Goal: Task Accomplishment & Management: Complete application form

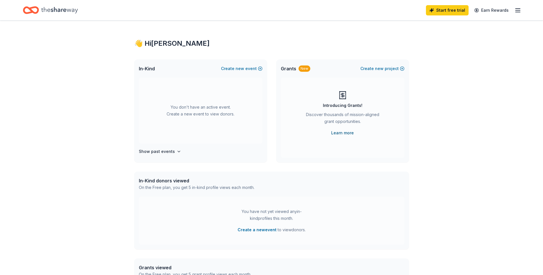
click at [341, 132] on link "Learn more" at bounding box center [342, 133] width 23 height 7
click at [401, 171] on div "👋 Hi Isabel In-Kind Create new event You don't have an active event. Create a n…" at bounding box center [271, 188] width 293 height 334
click at [382, 66] on span "new" at bounding box center [379, 68] width 9 height 7
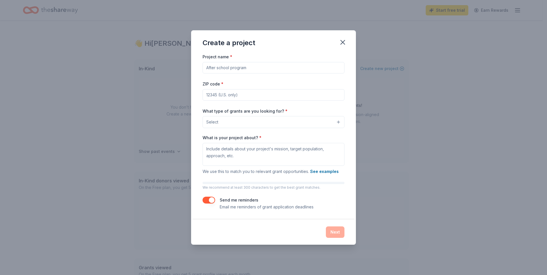
click at [219, 67] on input "Project name *" at bounding box center [274, 67] width 142 height 11
paste input "Comprehensive Diagnosis of People with Disabilities"
type input "Comprehensive Diagnosis of People with Disabilities"
click at [233, 95] on input "ZIP code *" at bounding box center [274, 94] width 142 height 11
type input "02368"
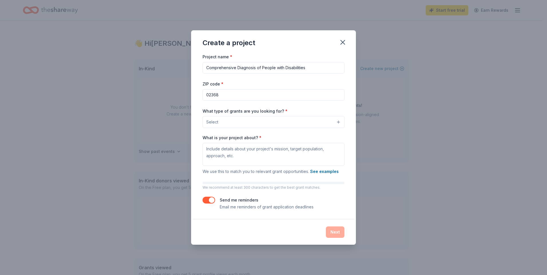
click at [448, 110] on div "Create a project Project name * Comprehensive Diagnosis of People with Disabili…" at bounding box center [273, 137] width 547 height 275
click at [338, 121] on button "Select" at bounding box center [274, 122] width 142 height 12
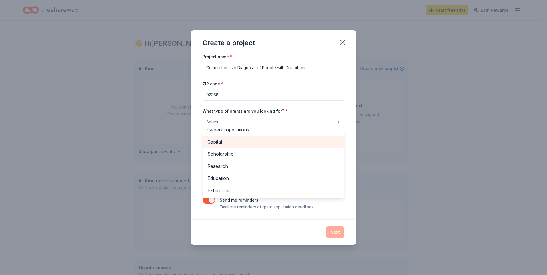
scroll to position [29, 0]
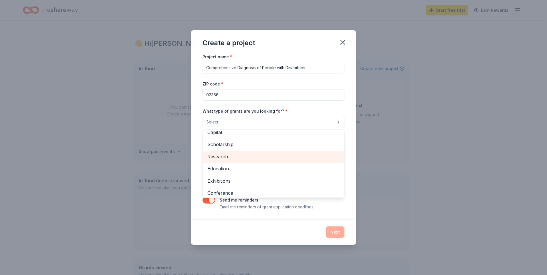
click at [211, 155] on span "Research" at bounding box center [273, 156] width 132 height 7
click at [433, 142] on div "Create a project Project name * Comprehensive Diagnosis of People with Disabili…" at bounding box center [273, 137] width 547 height 275
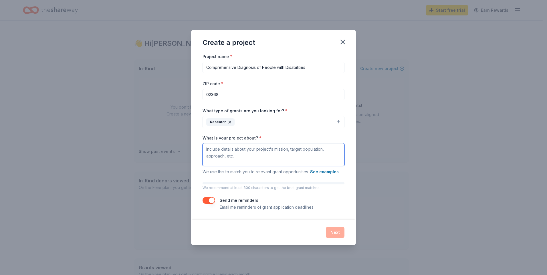
paste textarea "Identify and characterize people with disabilities living in Villa Jaragua, gen…"
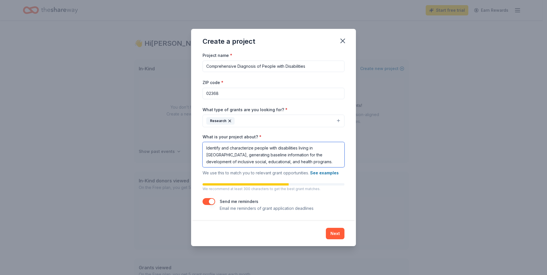
click at [224, 156] on textarea "Identify and characterize people with disabilities living in Villa Jaragua, gen…" at bounding box center [274, 154] width 142 height 25
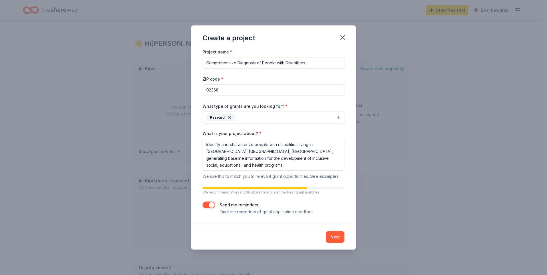
click at [330, 176] on button "See examples" at bounding box center [324, 176] width 29 height 7
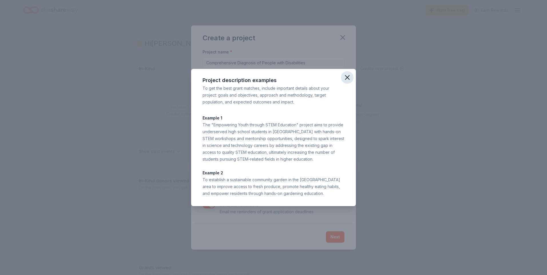
click at [346, 76] on icon "button" at bounding box center [347, 78] width 8 height 8
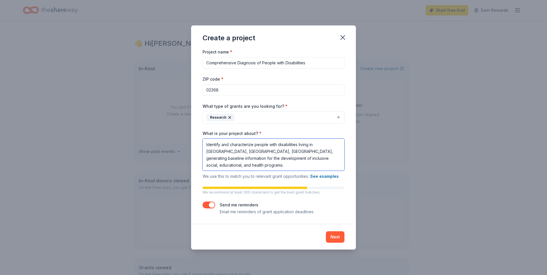
click at [276, 167] on textarea "Identify and characterize people with disabilities living in Villa Jaragua, Pro…" at bounding box center [274, 155] width 142 height 32
paste textarea "inclusive social, educational, and health programs. Villa Jaragua lacks reliabl…"
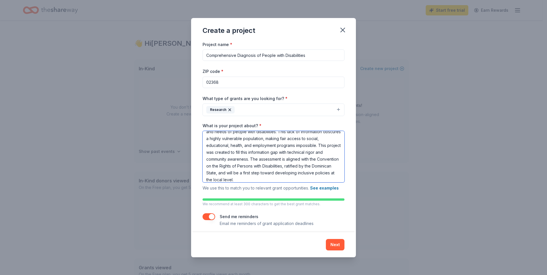
type textarea "Identify and characterize people with disabilities living in Villa Jaragua, Pro…"
click at [208, 216] on button "button" at bounding box center [209, 216] width 13 height 7
click at [270, 241] on div "Next" at bounding box center [274, 244] width 142 height 11
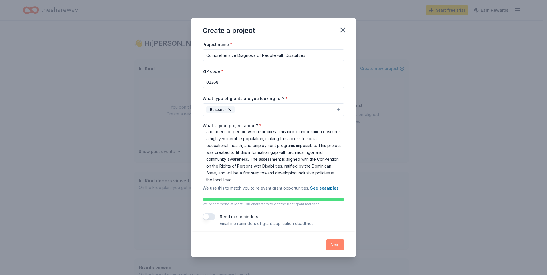
click at [334, 243] on button "Next" at bounding box center [335, 244] width 19 height 11
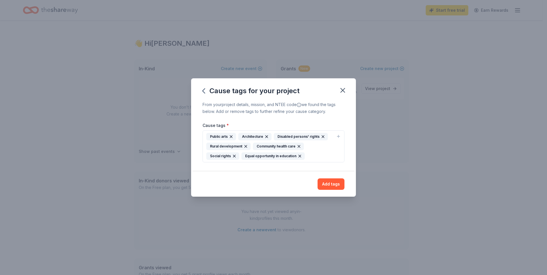
click at [295, 134] on div "Disabled persons' rights" at bounding box center [301, 136] width 54 height 7
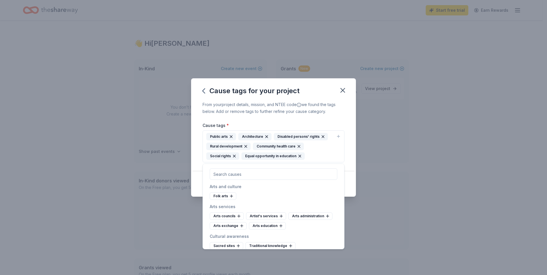
click at [296, 134] on div "Disabled persons' rights" at bounding box center [301, 136] width 54 height 7
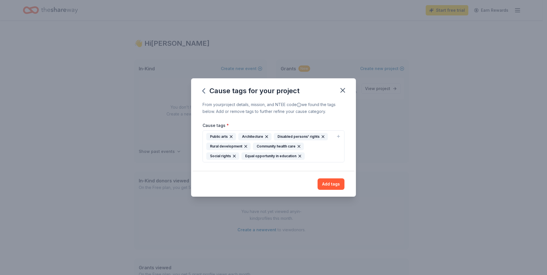
click at [272, 146] on div "Community health care" at bounding box center [278, 146] width 51 height 7
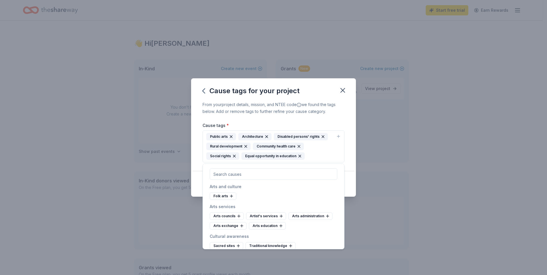
click at [225, 155] on div "Social rights" at bounding box center [222, 155] width 33 height 7
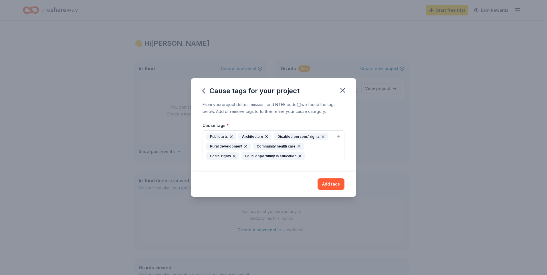
click at [228, 146] on div "Rural development" at bounding box center [228, 146] width 44 height 7
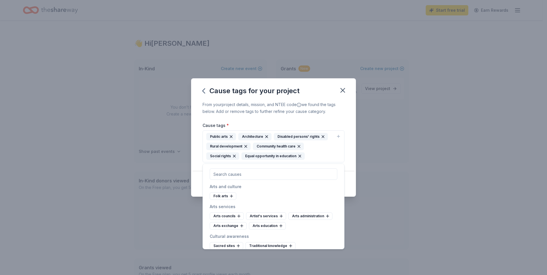
click at [350, 155] on div "From your project details, mission, and NTEE code we found the tags below. Add …" at bounding box center [273, 136] width 165 height 71
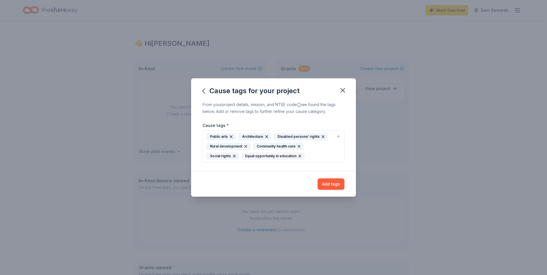
click at [295, 135] on div "Disabled persons' rights" at bounding box center [301, 136] width 54 height 7
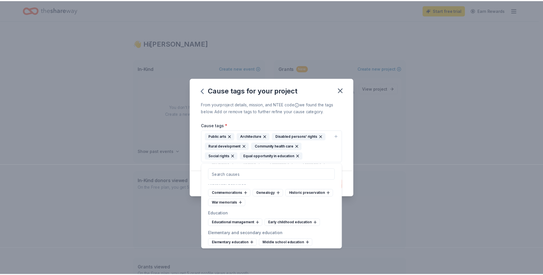
scroll to position [229, 0]
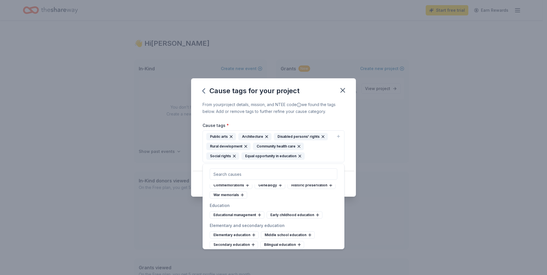
click at [409, 194] on div "Cause tags for your project From your project details, mission, and NTEE code w…" at bounding box center [273, 137] width 547 height 275
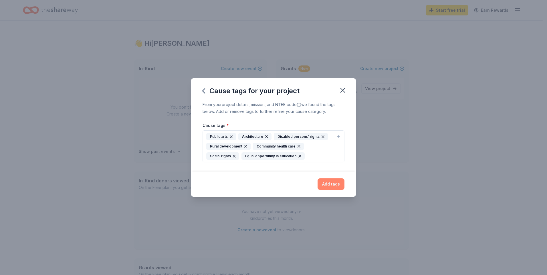
click at [330, 183] on button "Add tags" at bounding box center [331, 184] width 27 height 11
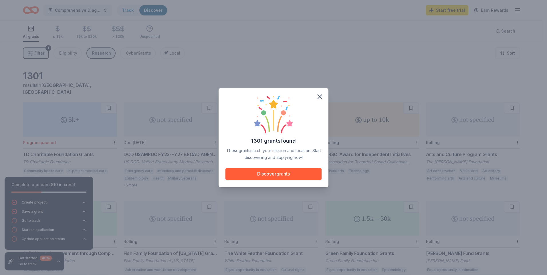
click at [336, 71] on div "1301 grants found These grants match your mission and location. Start discoveri…" at bounding box center [273, 137] width 547 height 275
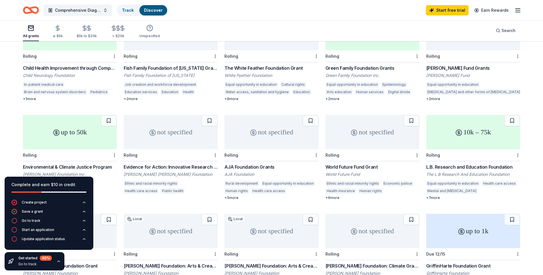
scroll to position [200, 0]
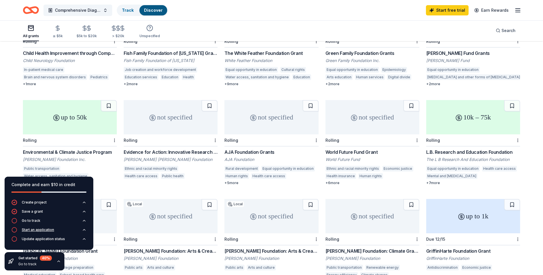
click at [32, 231] on div "Start an application" at bounding box center [38, 230] width 32 height 5
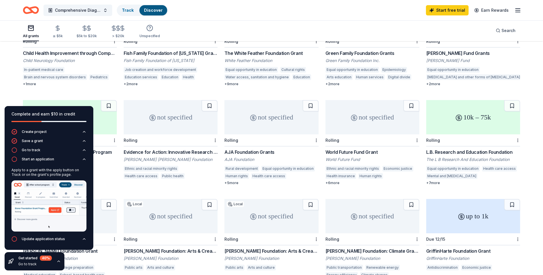
click at [228, 10] on div "Comprehensive Diagnosis of People with Disabilities Track Discover Start free t…" at bounding box center [271, 9] width 497 height 13
click at [32, 128] on div "Complete and earn $10 in credit" at bounding box center [49, 117] width 89 height 23
click at [31, 131] on div "Create project" at bounding box center [34, 132] width 25 height 5
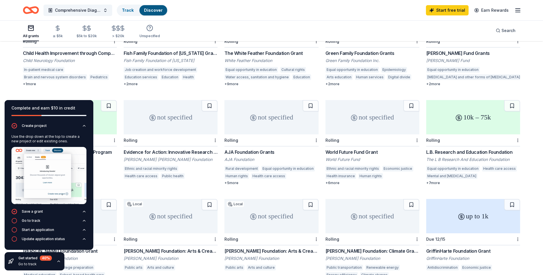
click at [253, 29] on div "All grants ≤ $5k $5k to $20k > $20k Unspecified Search" at bounding box center [271, 30] width 497 height 21
click at [443, 9] on link "Start free trial" at bounding box center [447, 10] width 43 height 10
click at [7, 78] on div "1301 results in Randolph, MA 5k+ Program paused TD Charitable Foundation Grants…" at bounding box center [271, 184] width 543 height 686
click at [15, 210] on circle "button" at bounding box center [14, 211] width 5 height 5
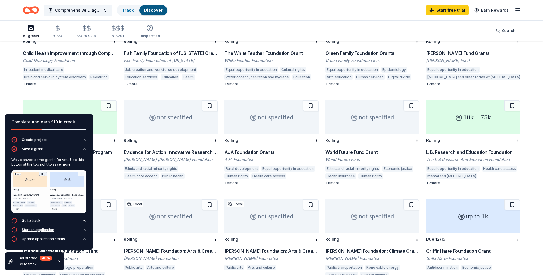
click at [13, 229] on icon "button" at bounding box center [14, 230] width 6 height 6
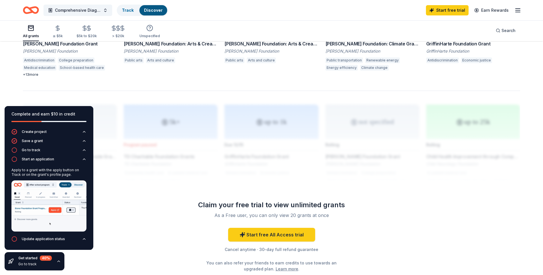
scroll to position [429, 0]
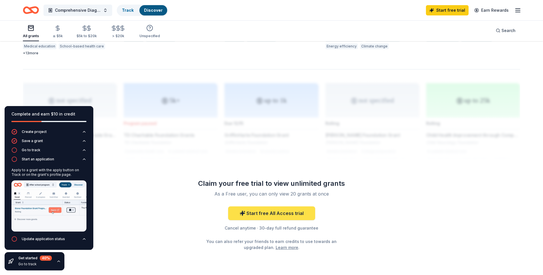
click at [274, 207] on link "Start free All Access trial" at bounding box center [271, 214] width 87 height 14
click at [84, 238] on icon "button" at bounding box center [84, 239] width 5 height 5
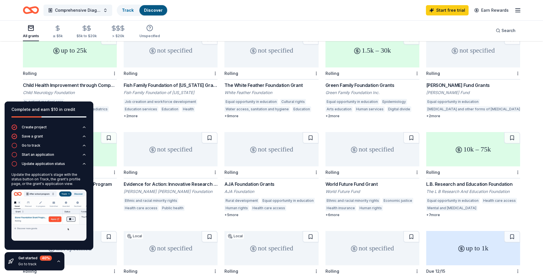
scroll to position [160, 0]
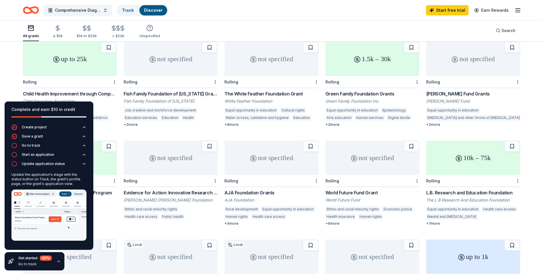
click at [253, 90] on div "The White Feather Foundation Grant" at bounding box center [271, 93] width 94 height 7
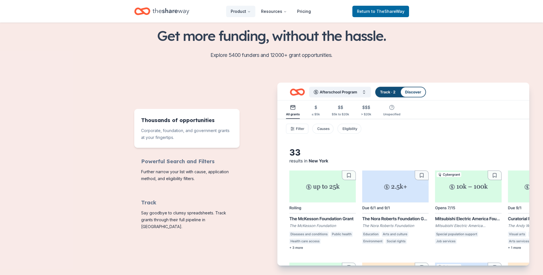
scroll to position [172, 0]
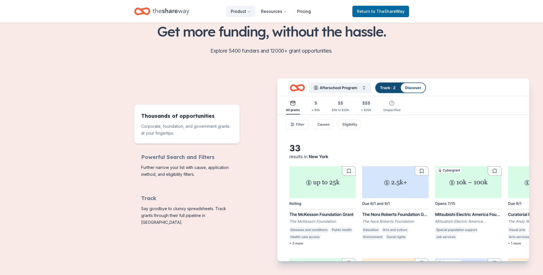
click at [363, 88] on img "Features for running your books" at bounding box center [403, 170] width 252 height 185
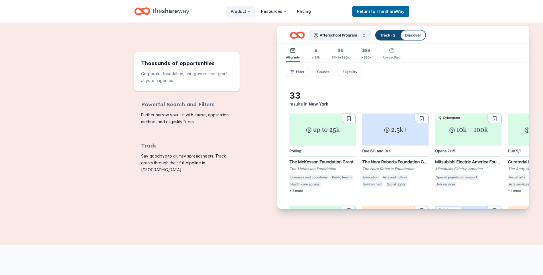
scroll to position [229, 0]
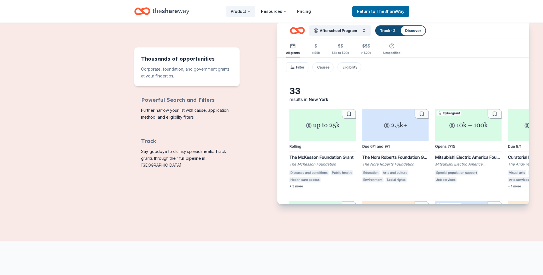
click at [237, 190] on div "Thousands of opportunities Corporate, foundation, and government grants at your…" at bounding box center [271, 112] width 275 height 183
click at [414, 31] on img "Features for running your books" at bounding box center [403, 113] width 252 height 185
click at [254, 38] on div "Corporate, foundation, and government grants at your fingertips." at bounding box center [329, 112] width 160 height 183
click at [364, 9] on span "Return to TheShareWay" at bounding box center [380, 11] width 47 height 7
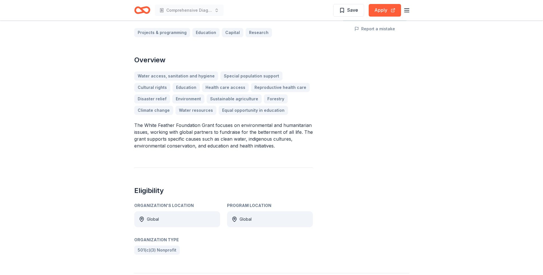
scroll to position [114, 0]
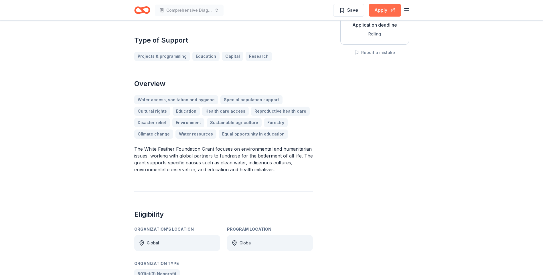
click at [380, 10] on button "Apply" at bounding box center [385, 10] width 32 height 13
click at [402, 120] on div "Share not specified Apply Save Application deadline Rolling Report a mistake" at bounding box center [374, 98] width 69 height 361
click at [254, 99] on div "Water access, sanitation and hygiene Special population support Cultural rights…" at bounding box center [223, 116] width 179 height 43
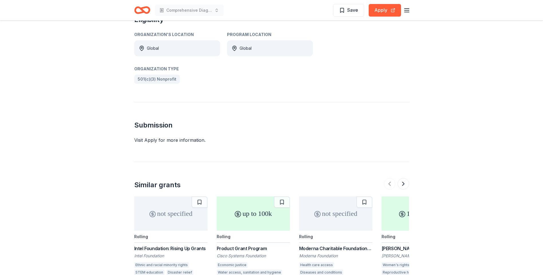
scroll to position [394, 0]
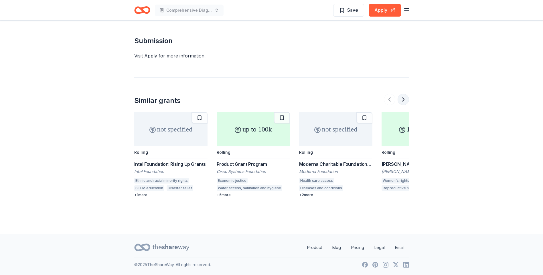
click at [404, 99] on button at bounding box center [402, 99] width 11 height 11
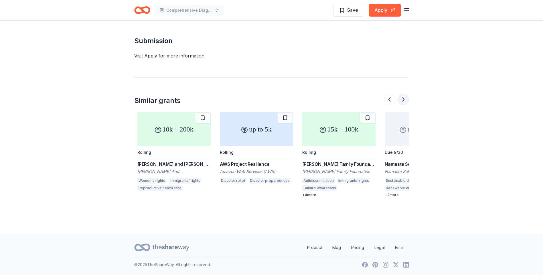
scroll to position [0, 247]
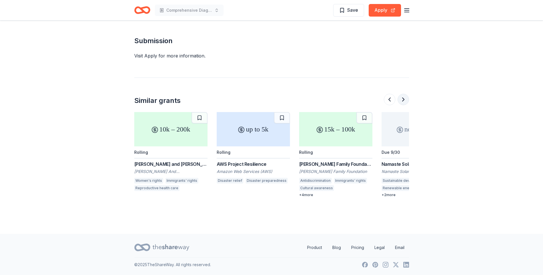
click at [401, 98] on button at bounding box center [402, 99] width 11 height 11
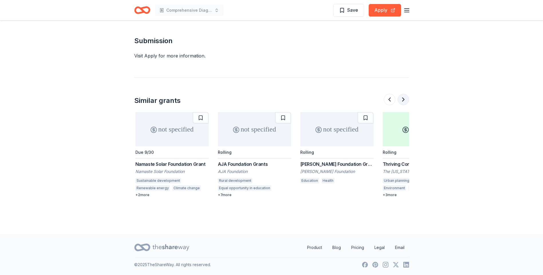
scroll to position [0, 494]
click at [403, 97] on button at bounding box center [402, 99] width 11 height 11
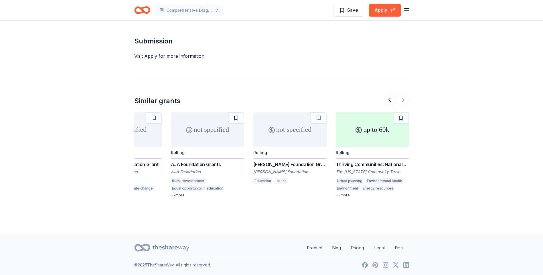
scroll to position [394, 0]
click at [180, 194] on div "+ 7 more" at bounding box center [207, 195] width 73 height 5
drag, startPoint x: 431, startPoint y: 94, endPoint x: 430, endPoint y: 91, distance: 3.2
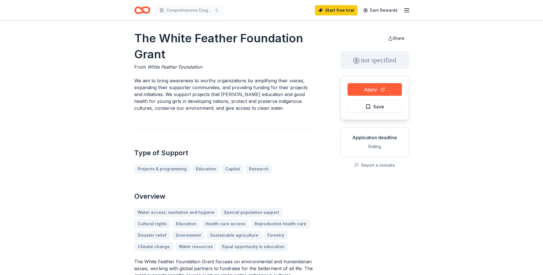
scroll to position [0, 0]
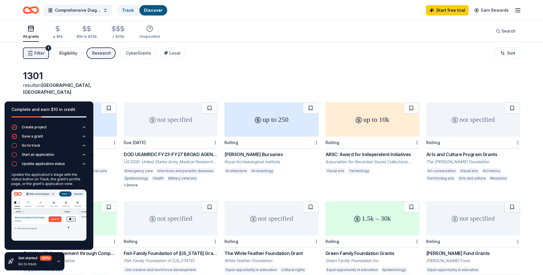
click at [69, 51] on div "Eligibility" at bounding box center [68, 53] width 18 height 7
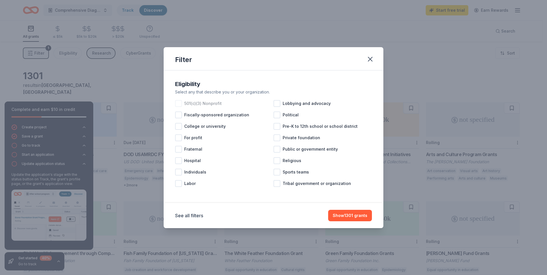
click at [201, 103] on span "501(c)(3) Nonprofit" at bounding box center [202, 103] width 37 height 7
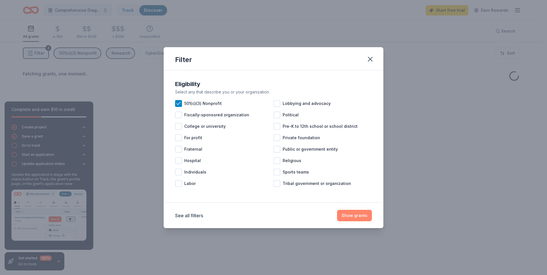
click at [351, 215] on button "Show grants" at bounding box center [354, 215] width 35 height 11
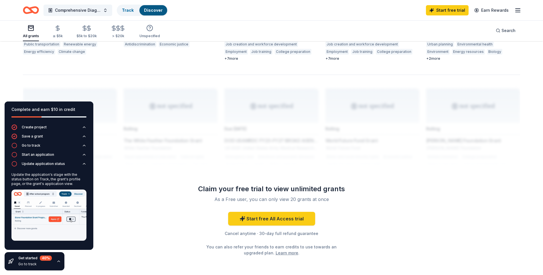
scroll to position [446, 0]
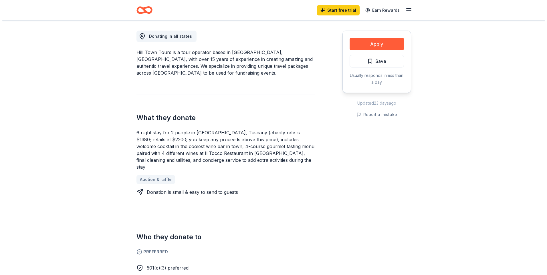
scroll to position [86, 0]
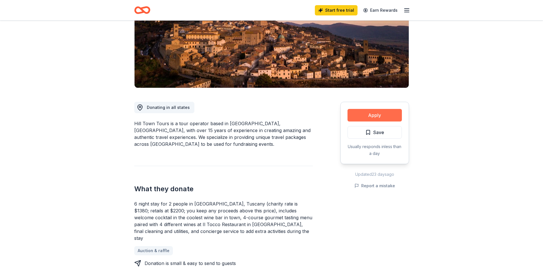
click at [368, 113] on button "Apply" at bounding box center [374, 115] width 54 height 13
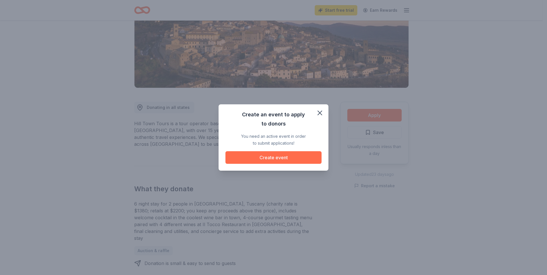
click at [272, 157] on button "Create event" at bounding box center [273, 157] width 96 height 13
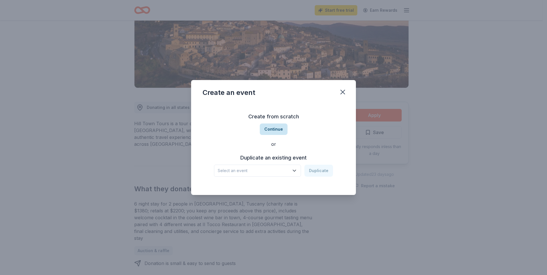
click at [270, 128] on button "Continue" at bounding box center [274, 129] width 28 height 11
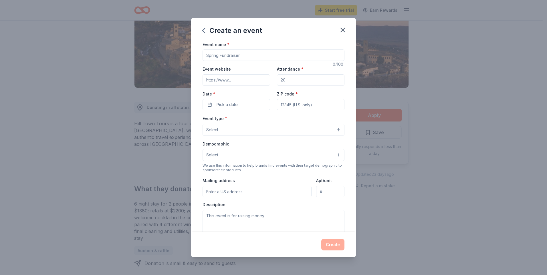
click at [333, 129] on button "Select" at bounding box center [274, 130] width 142 height 12
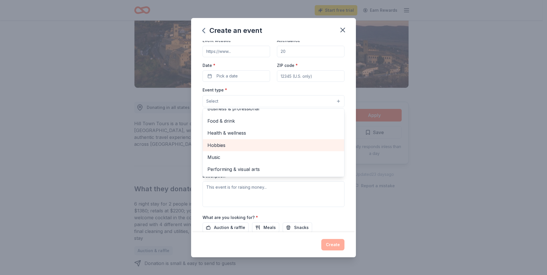
scroll to position [0, 0]
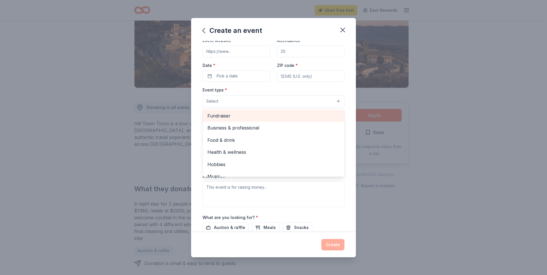
click at [218, 115] on span "Fundraiser" at bounding box center [273, 115] width 132 height 7
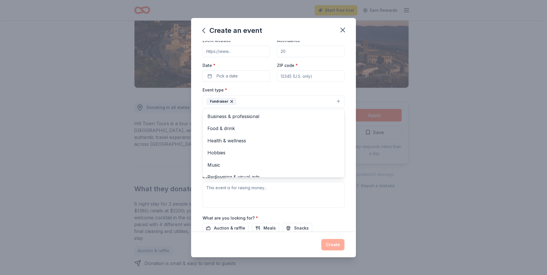
click at [451, 162] on div "Create an event Event name * 0 /100 Event website Attendance * Date * Pick a da…" at bounding box center [273, 137] width 547 height 275
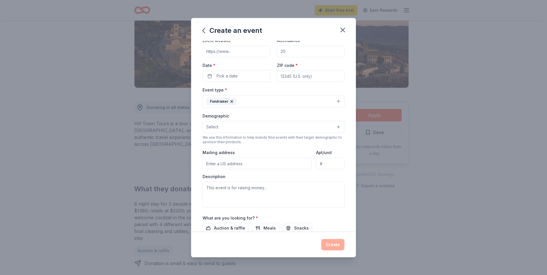
click at [215, 163] on input "Mailing address" at bounding box center [257, 163] width 109 height 11
type input "449 NORTH ST"
type input "02368"
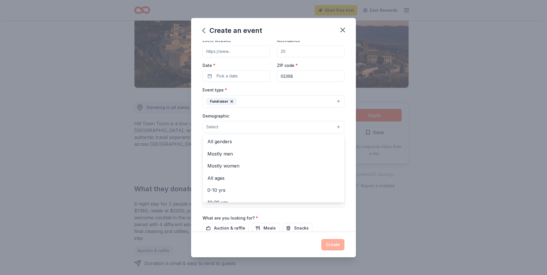
click at [333, 126] on button "Select" at bounding box center [274, 127] width 142 height 12
click at [221, 141] on span "All genders" at bounding box center [273, 141] width 132 height 7
click at [432, 177] on div "Create an event Event name * 0 /100 Event website Attendance * Date * Pick a da…" at bounding box center [273, 137] width 547 height 275
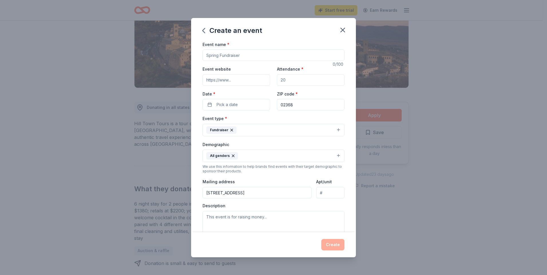
click at [286, 79] on input "Attendance *" at bounding box center [311, 79] width 68 height 11
type input "100"
click at [471, 106] on div "Create an event Event name * 0 /100 Event website Attendance * 100 Date * Pick …" at bounding box center [273, 137] width 547 height 275
click at [343, 27] on icon "button" at bounding box center [343, 30] width 8 height 8
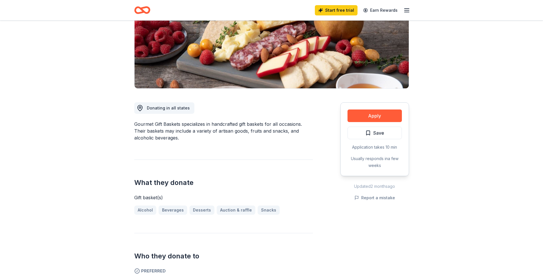
scroll to position [86, 0]
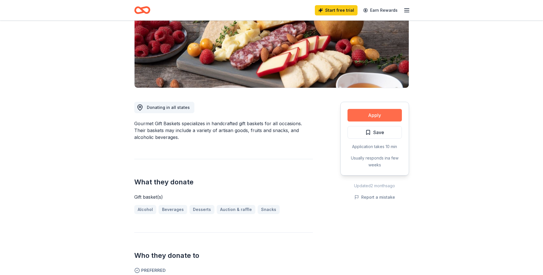
click at [356, 112] on button "Apply" at bounding box center [374, 115] width 54 height 13
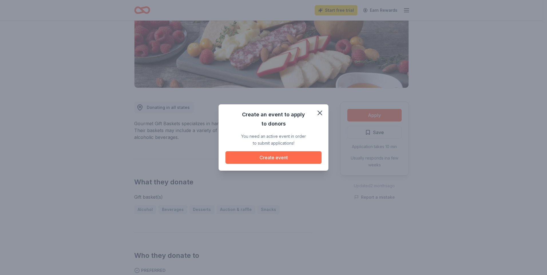
click at [266, 157] on button "Create event" at bounding box center [273, 157] width 96 height 13
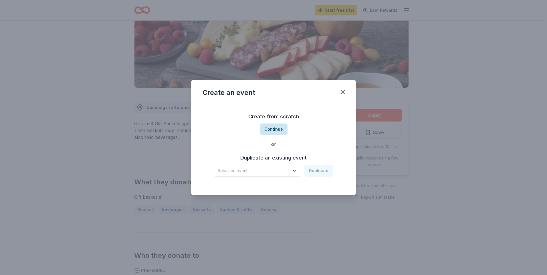
click at [272, 128] on button "Continue" at bounding box center [274, 129] width 28 height 11
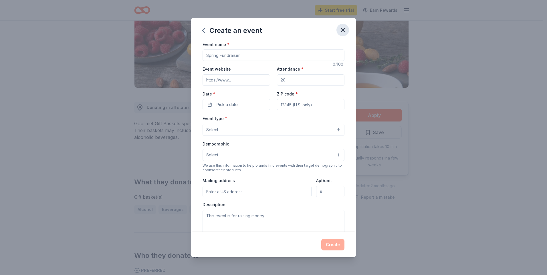
click at [342, 28] on icon "button" at bounding box center [343, 30] width 8 height 8
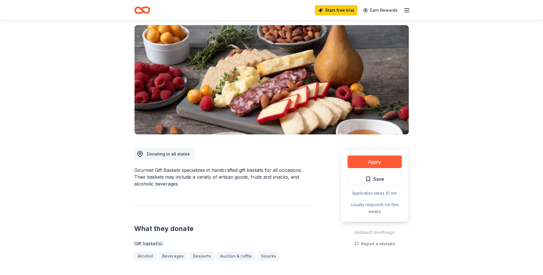
scroll to position [0, 0]
